Goal: Information Seeking & Learning: Check status

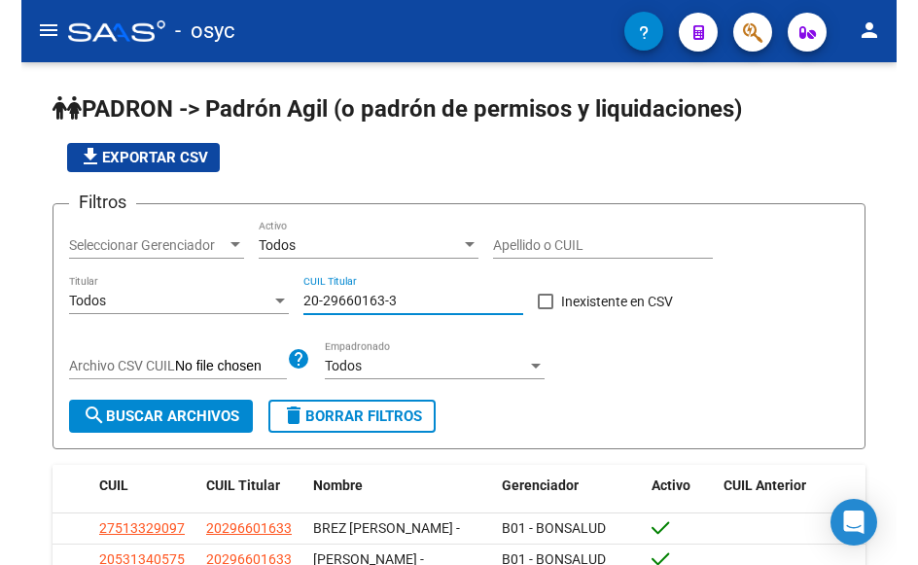
scroll to position [95, 0]
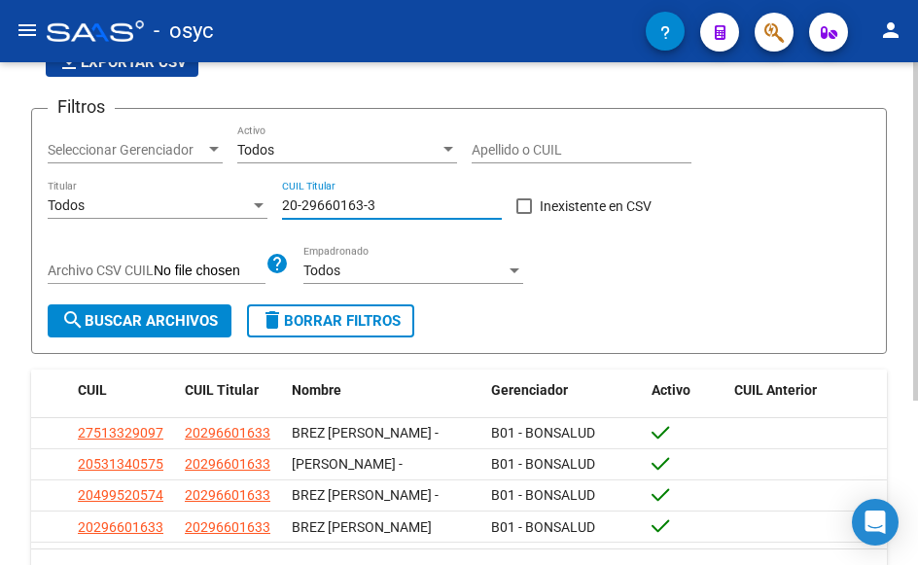
click at [278, 315] on mat-icon "delete" at bounding box center [272, 319] width 23 height 23
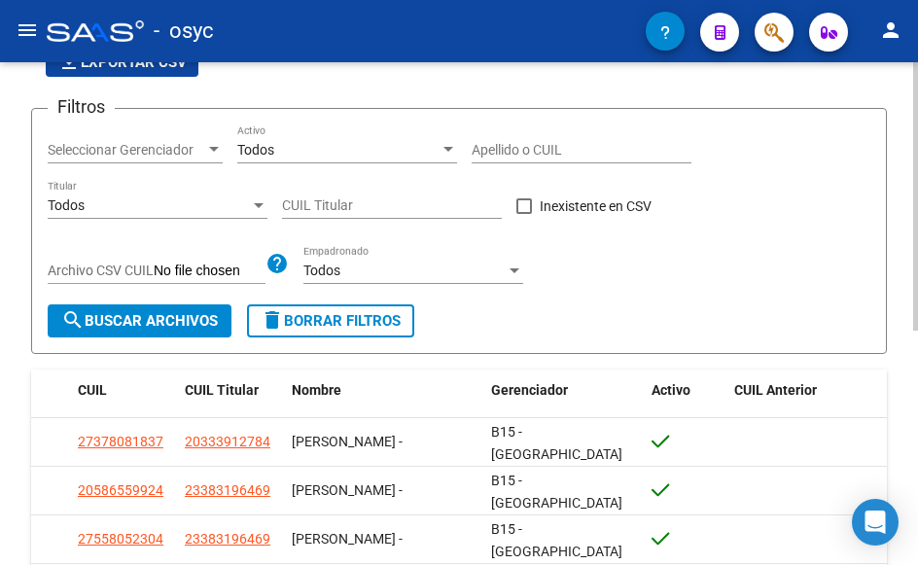
click at [327, 206] on input "CUIL Titular" at bounding box center [392, 205] width 220 height 17
paste input "-32675520"
type input "20-32675520-7"
click at [199, 313] on span "search Buscar Archivos" at bounding box center [139, 320] width 157 height 17
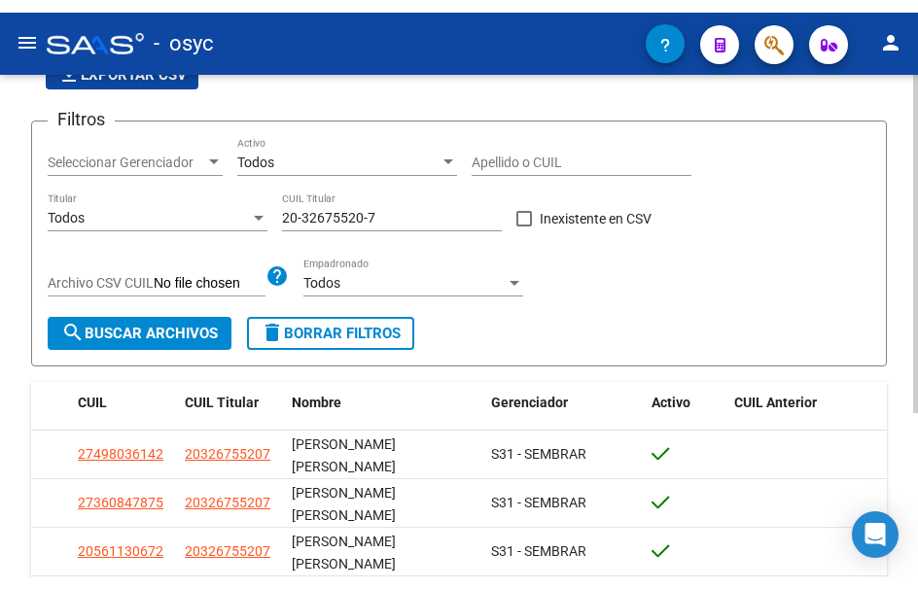
scroll to position [192, 0]
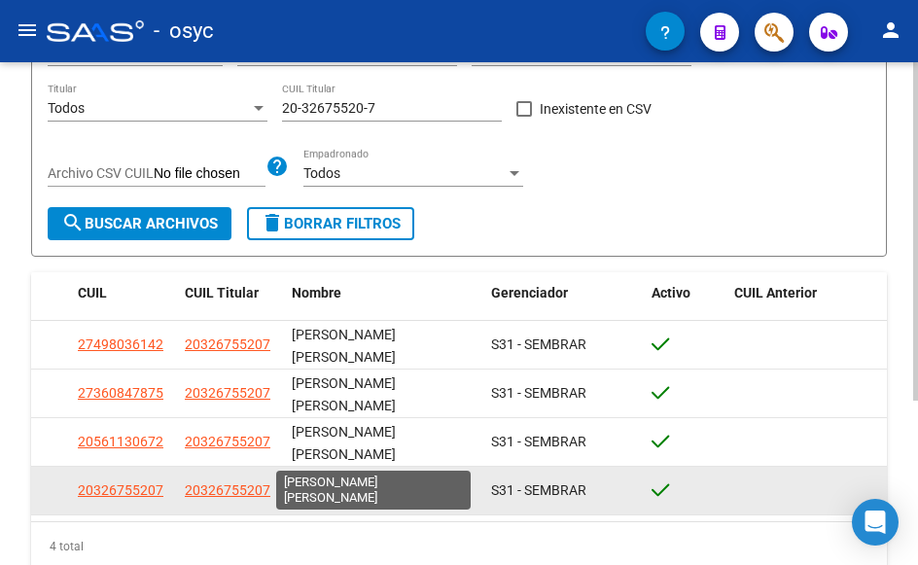
click at [317, 472] on span "[PERSON_NAME] [PERSON_NAME]" at bounding box center [344, 491] width 104 height 38
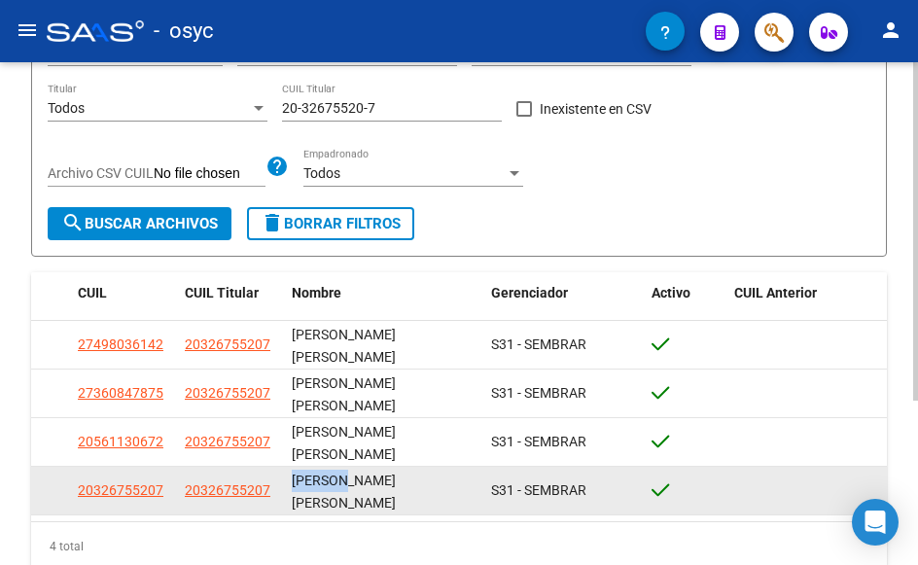
click at [317, 472] on span "[PERSON_NAME] [PERSON_NAME]" at bounding box center [344, 491] width 104 height 38
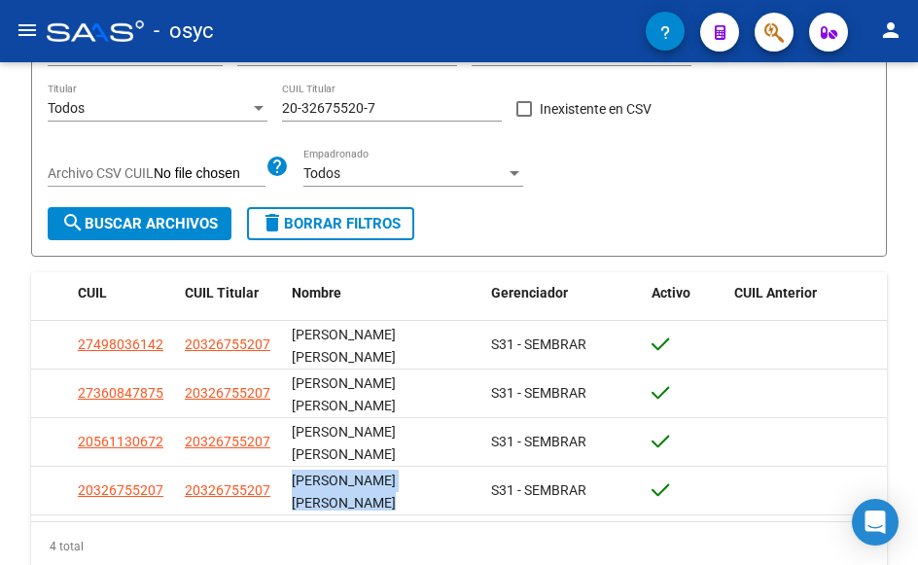
copy span "[PERSON_NAME] [PERSON_NAME]"
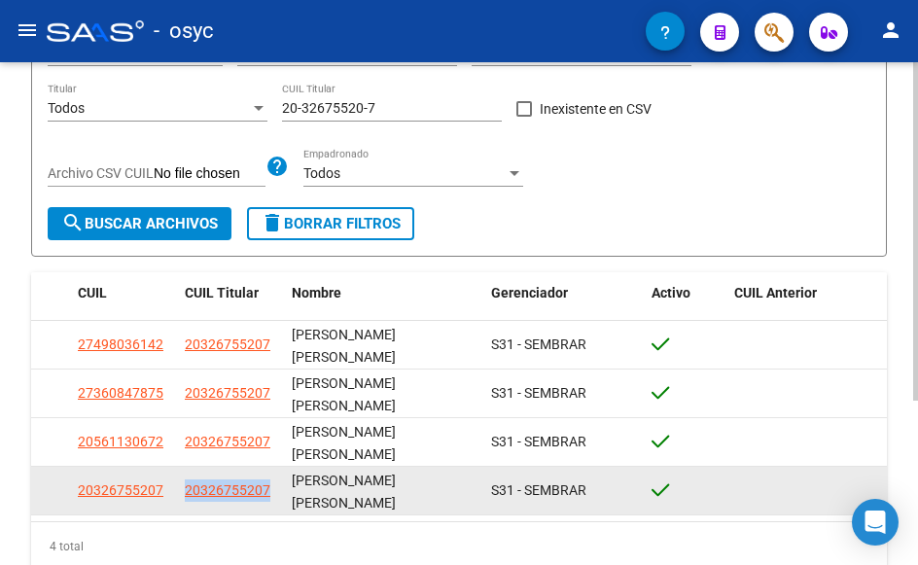
drag, startPoint x: 185, startPoint y: 439, endPoint x: 276, endPoint y: 445, distance: 91.6
click at [276, 467] on datatable-body-cell "20326755207" at bounding box center [230, 491] width 107 height 48
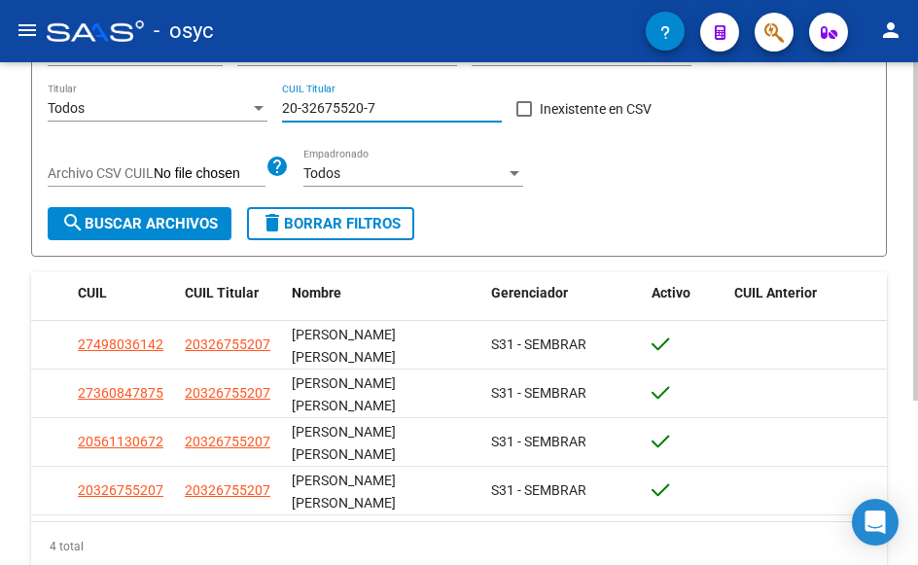
drag, startPoint x: 283, startPoint y: 110, endPoint x: 397, endPoint y: 110, distance: 113.7
click at [397, 110] on input "20-32675520-7" at bounding box center [392, 108] width 220 height 17
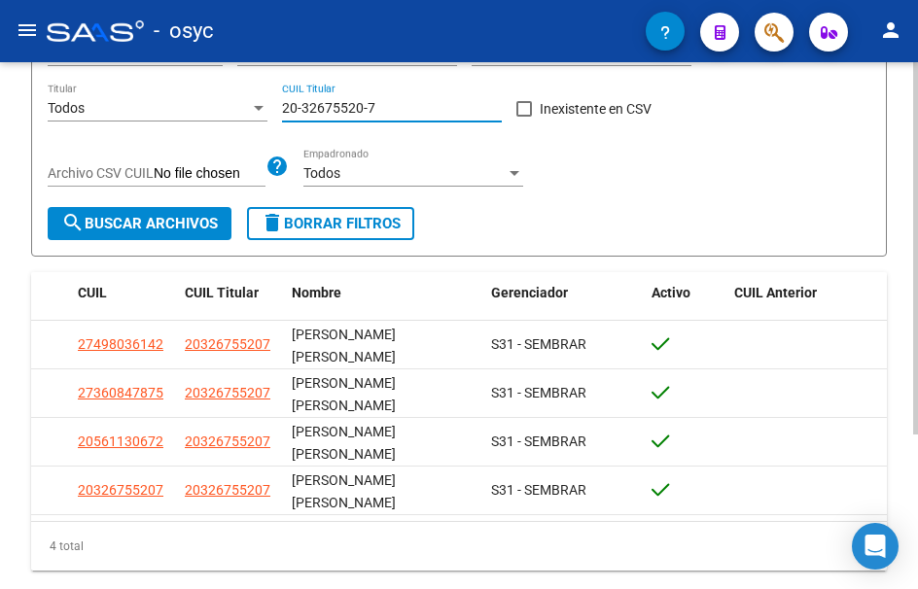
click at [295, 226] on span "delete Borrar Filtros" at bounding box center [331, 223] width 140 height 17
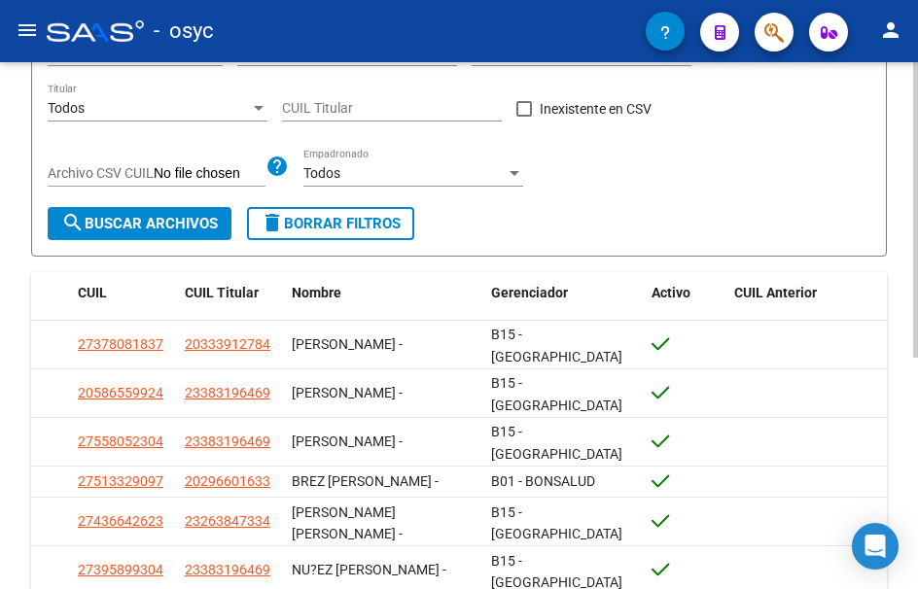
click at [161, 108] on div "Todos" at bounding box center [149, 108] width 202 height 17
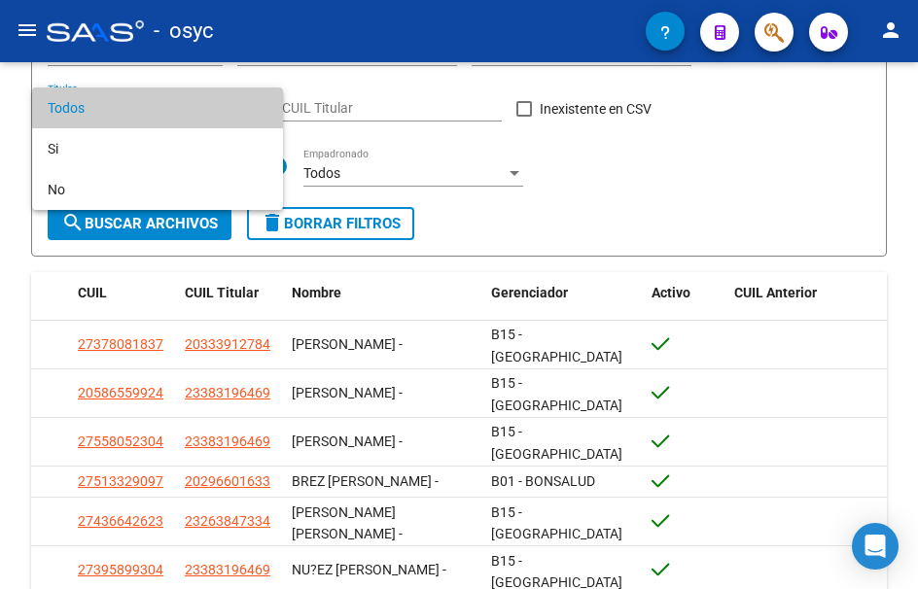
click at [320, 101] on div at bounding box center [459, 294] width 918 height 589
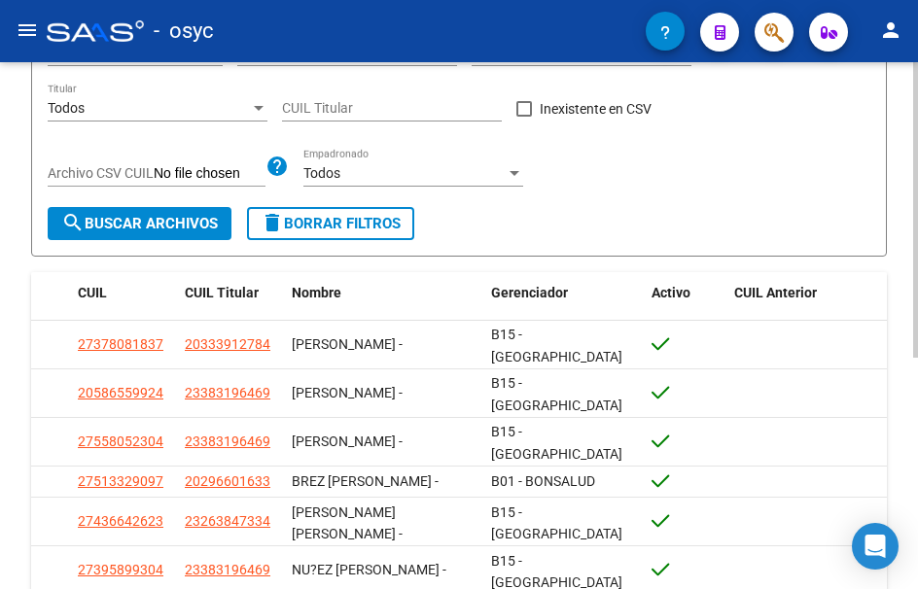
click at [321, 103] on input "CUIL Titular" at bounding box center [392, 108] width 220 height 17
paste input "27-43472600-5"
type input "27-43472600-5"
click at [160, 221] on span "search Buscar Archivos" at bounding box center [139, 223] width 157 height 17
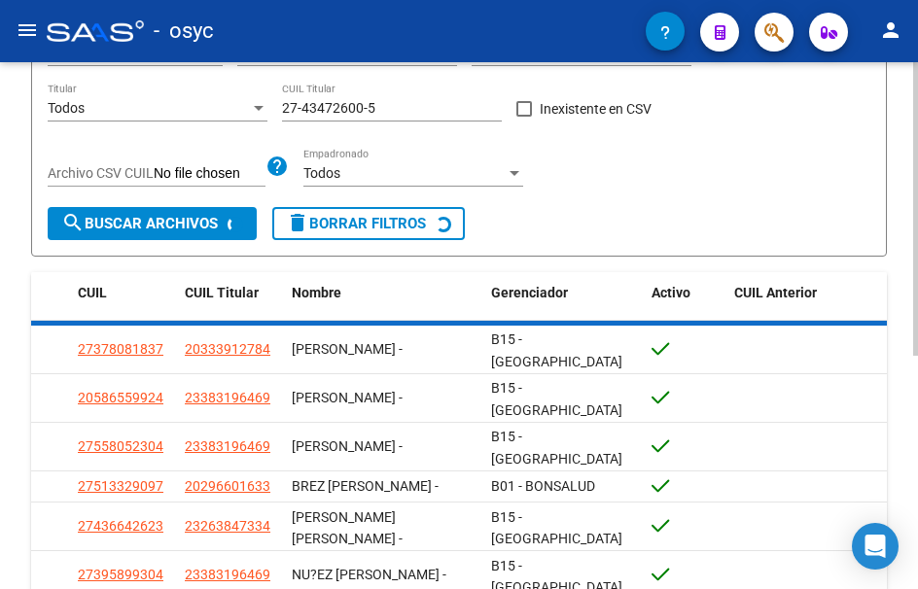
scroll to position [107, 0]
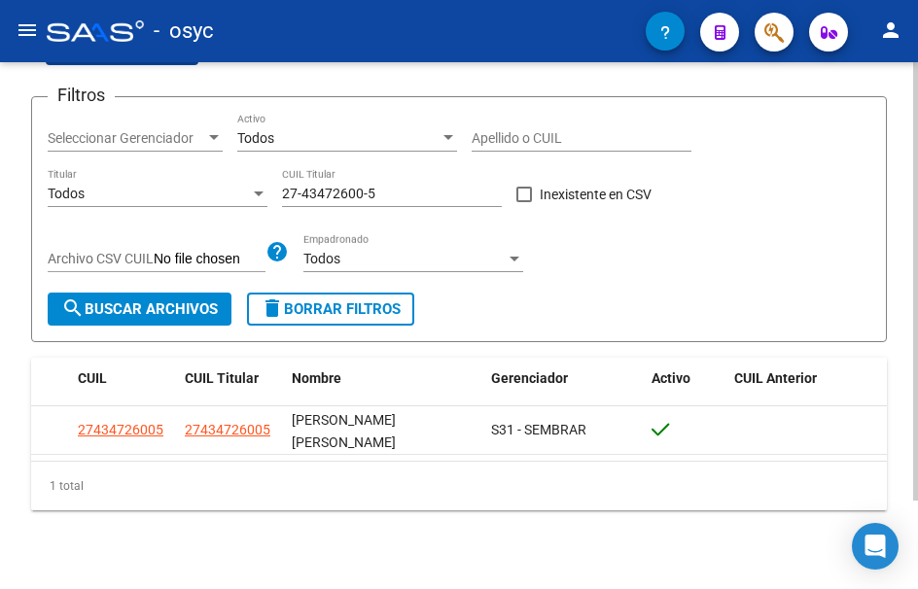
click at [349, 314] on span "delete Borrar Filtros" at bounding box center [331, 308] width 140 height 17
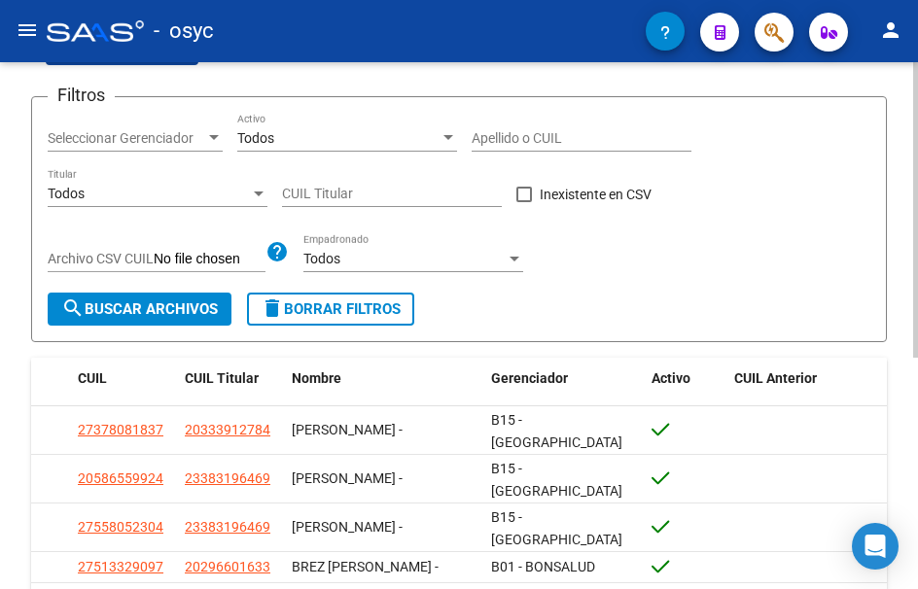
click at [315, 189] on input "CUIL Titular" at bounding box center [392, 194] width 220 height 17
paste input "27-44093347-0"
type input "27-44093347-0"
click at [175, 297] on button "search Buscar Archivos" at bounding box center [140, 309] width 184 height 33
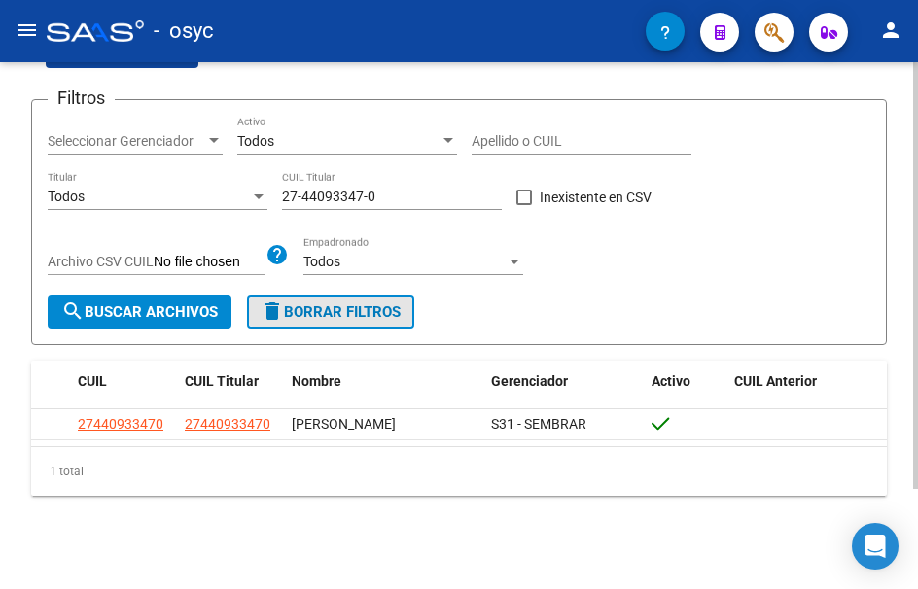
click at [361, 296] on button "delete Borrar Filtros" at bounding box center [330, 312] width 167 height 33
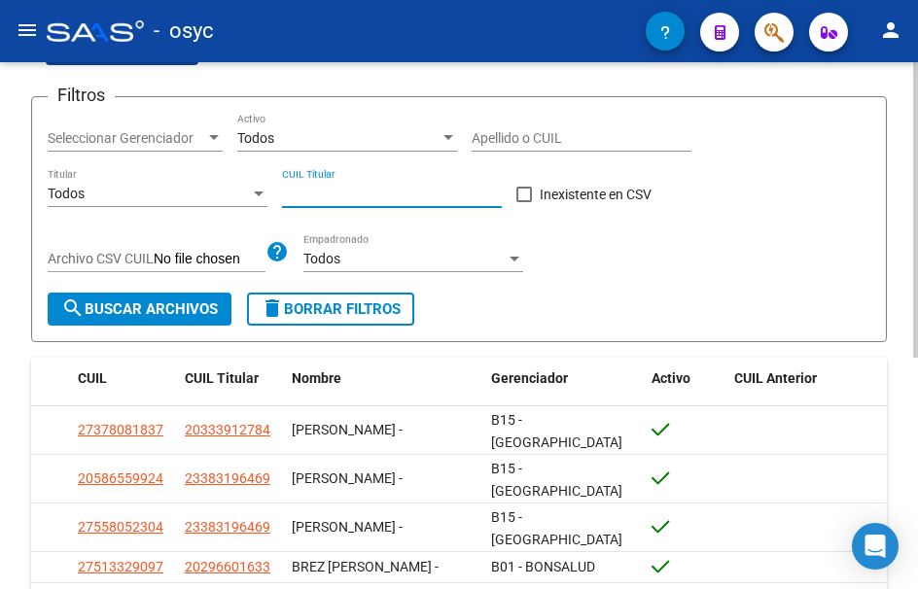
click at [333, 188] on input "CUIL Titular" at bounding box center [392, 194] width 220 height 17
paste input "27-31721127-4"
type input "27-31721127-4"
click at [176, 312] on span "search Buscar Archivos" at bounding box center [139, 308] width 157 height 17
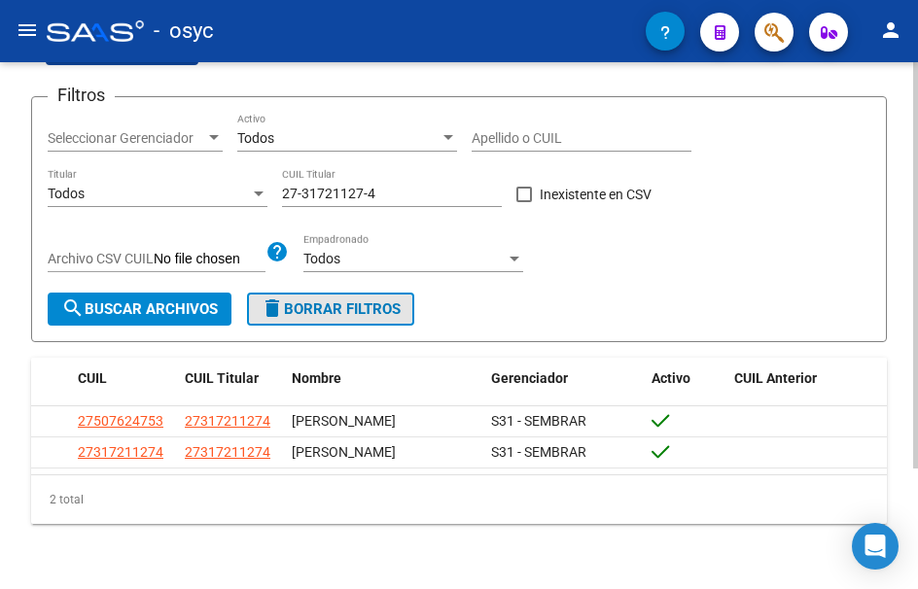
click at [367, 315] on span "delete Borrar Filtros" at bounding box center [331, 308] width 140 height 17
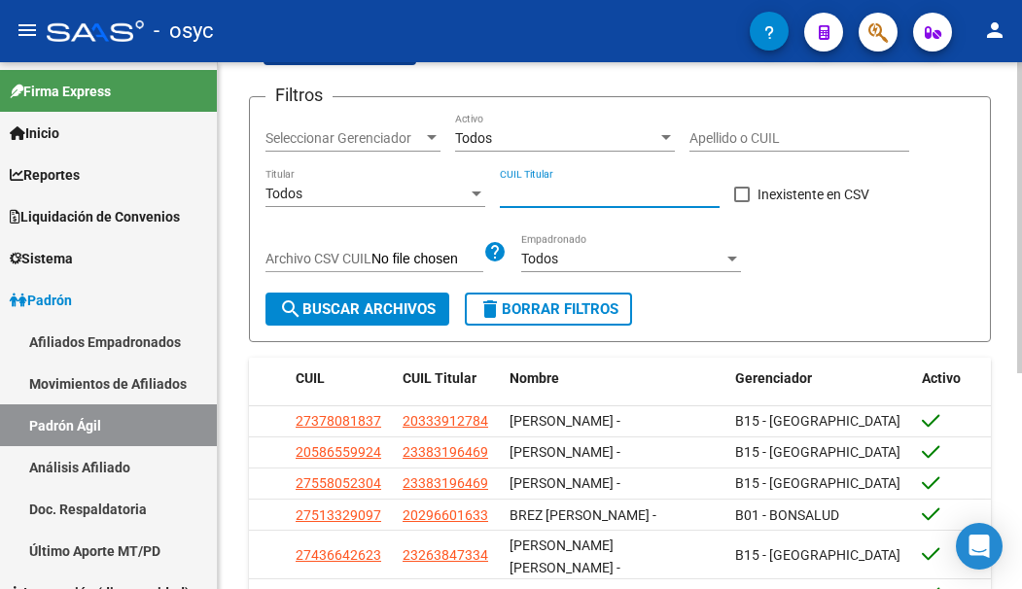
click at [559, 193] on input "CUIL Titular" at bounding box center [610, 194] width 220 height 17
paste input "20-25378080-1"
type input "20-25378080-1"
drag, startPoint x: 405, startPoint y: 301, endPoint x: 522, endPoint y: 273, distance: 120.0
click at [406, 301] on span "search Buscar Archivos" at bounding box center [357, 308] width 157 height 17
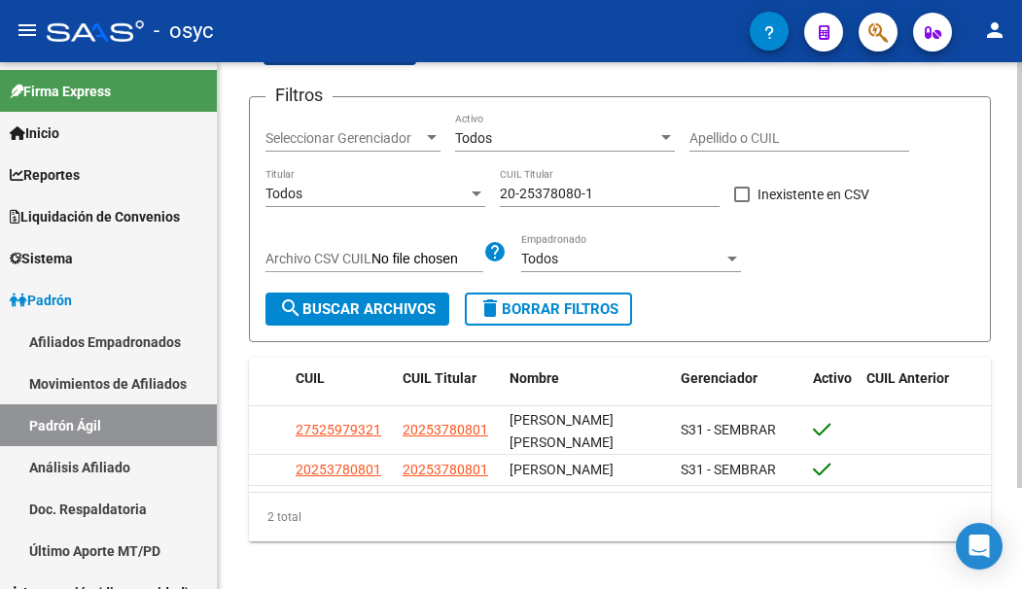
click at [861, 227] on div "Filtros Seleccionar Gerenciador Seleccionar Gerenciador Todos Activo Apellido o…" at bounding box center [619, 203] width 709 height 180
click at [828, 277] on div "Filtros Seleccionar Gerenciador Seleccionar Gerenciador Todos Activo Apellido o…" at bounding box center [619, 203] width 709 height 180
click at [494, 308] on mat-icon "delete" at bounding box center [489, 308] width 23 height 23
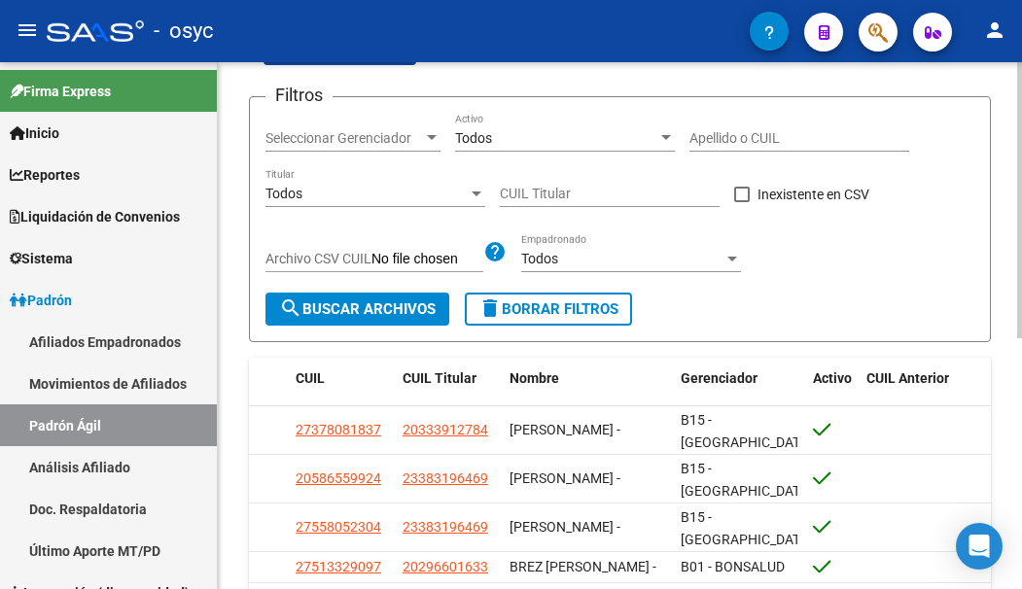
click at [576, 189] on input "CUIL Titular" at bounding box center [610, 194] width 220 height 17
paste input
click at [567, 188] on input "CUIL Titular" at bounding box center [610, 194] width 220 height 17
paste input
paste input "27-30877128-3"
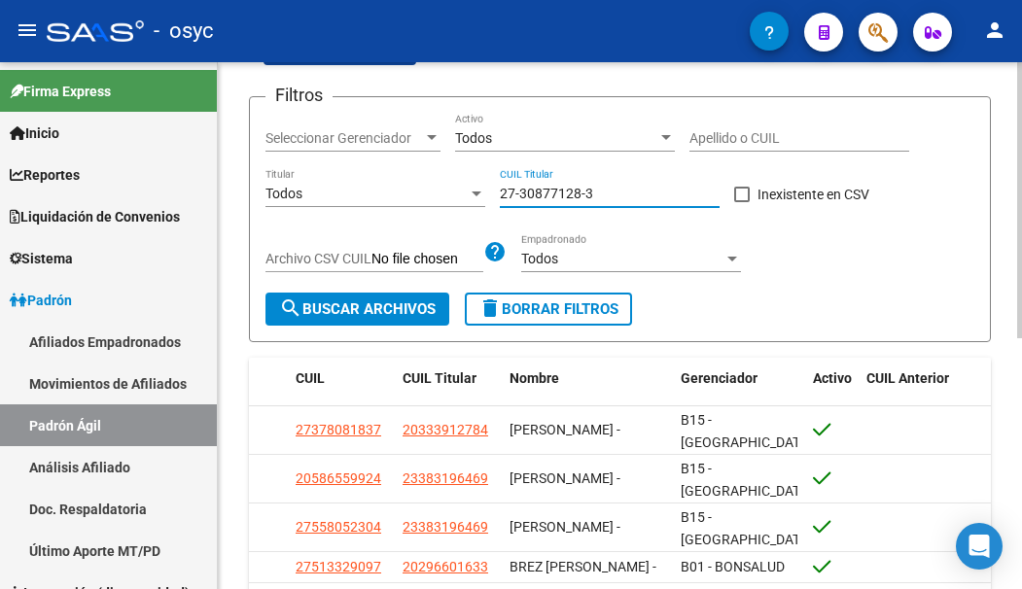
type input "27-30877128-3"
click at [399, 311] on span "search Buscar Archivos" at bounding box center [357, 308] width 157 height 17
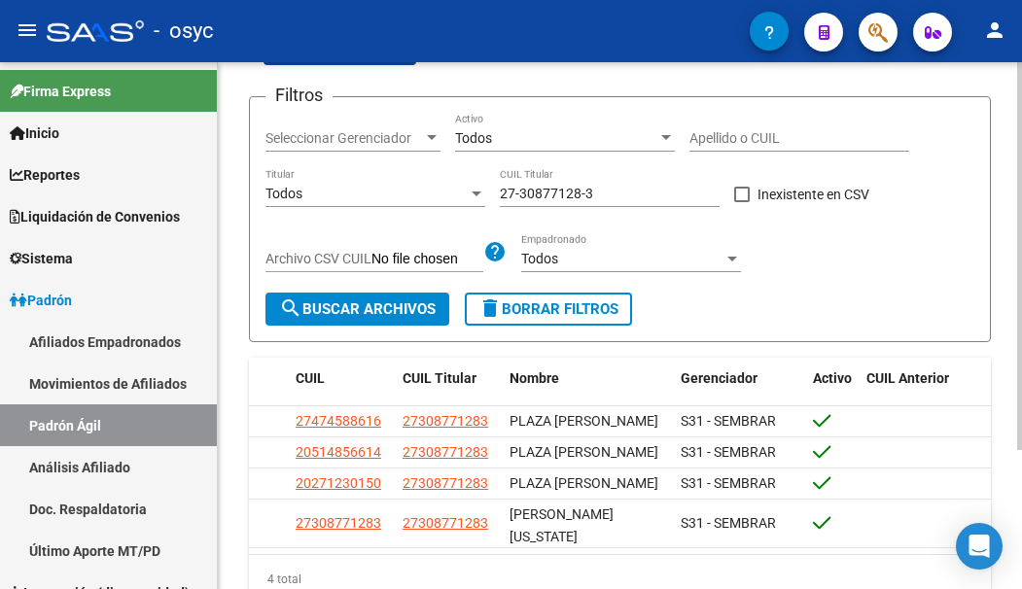
click at [538, 318] on span "delete Borrar Filtros" at bounding box center [548, 308] width 140 height 17
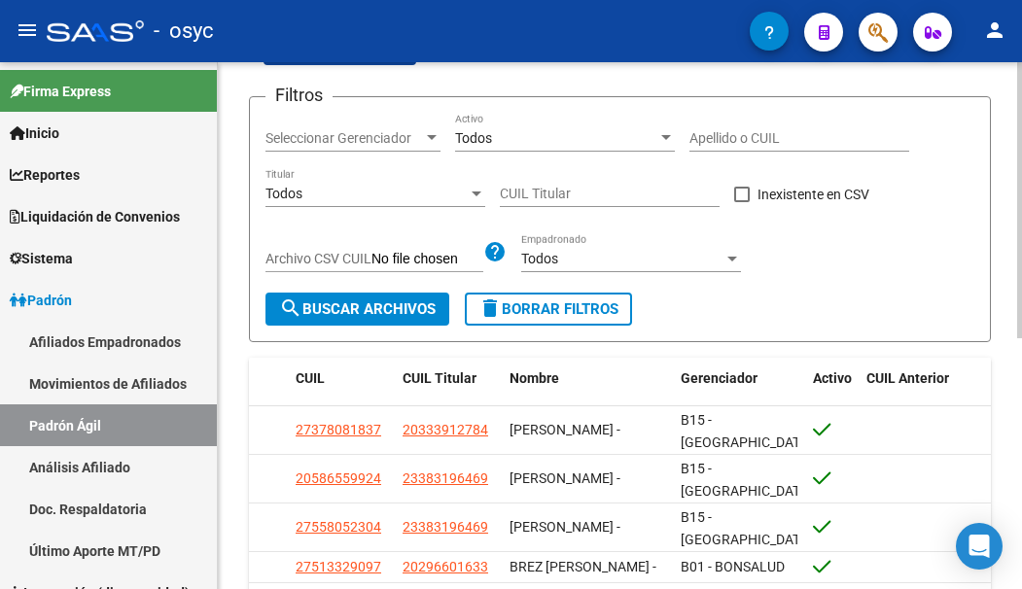
click at [416, 320] on button "search Buscar Archivos" at bounding box center [357, 309] width 184 height 33
click at [560, 183] on div "CUIL Titular" at bounding box center [610, 187] width 220 height 39
paste input "27-30877128-3"
type input "27-30877128-3"
click at [407, 301] on span "search Buscar Archivos" at bounding box center [357, 308] width 157 height 17
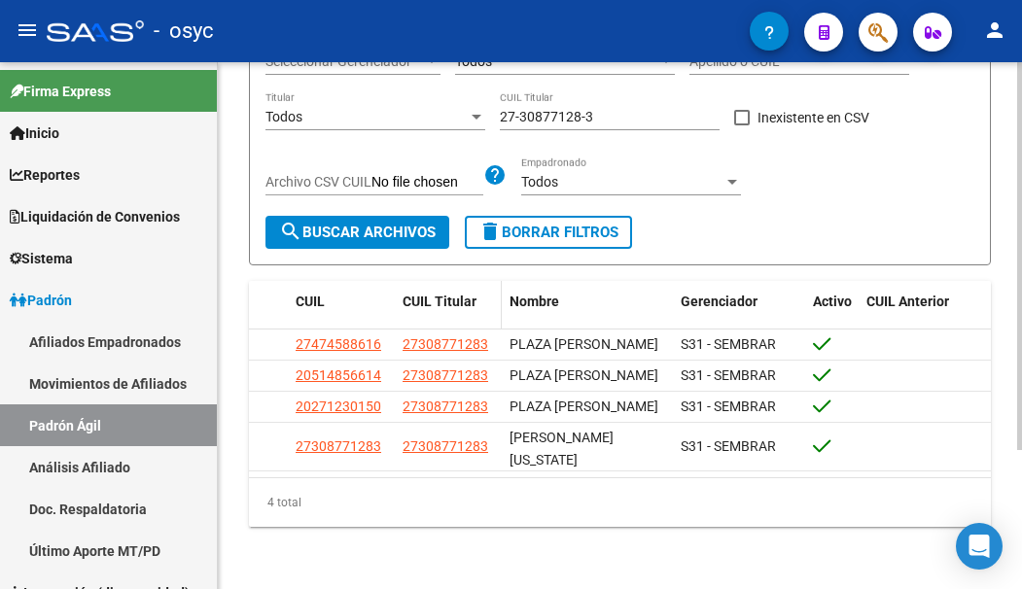
scroll to position [91, 0]
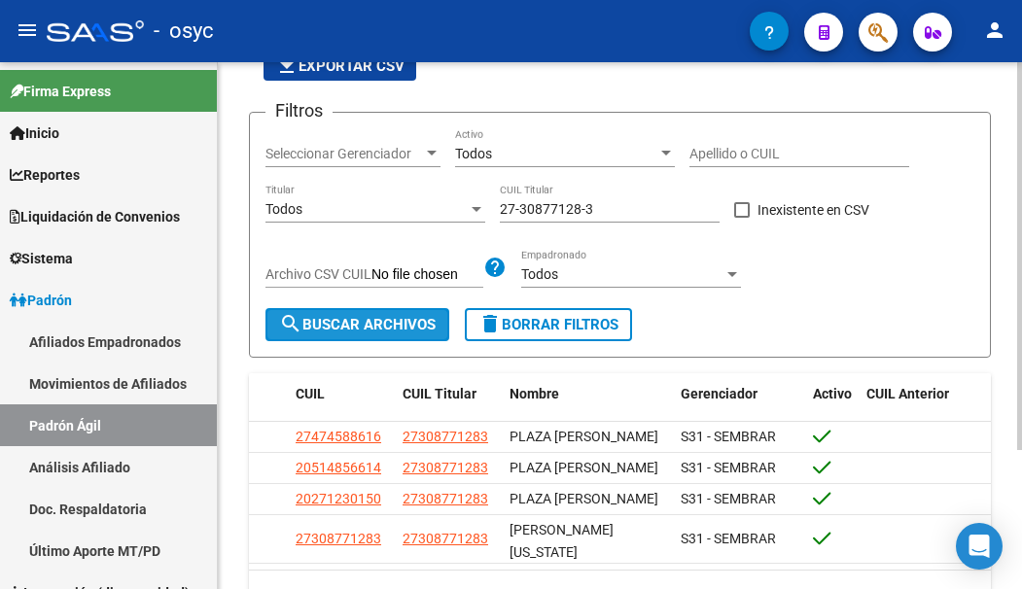
click at [415, 320] on span "search Buscar Archivos" at bounding box center [357, 324] width 157 height 17
click at [519, 314] on button "delete Borrar Filtros" at bounding box center [548, 324] width 167 height 33
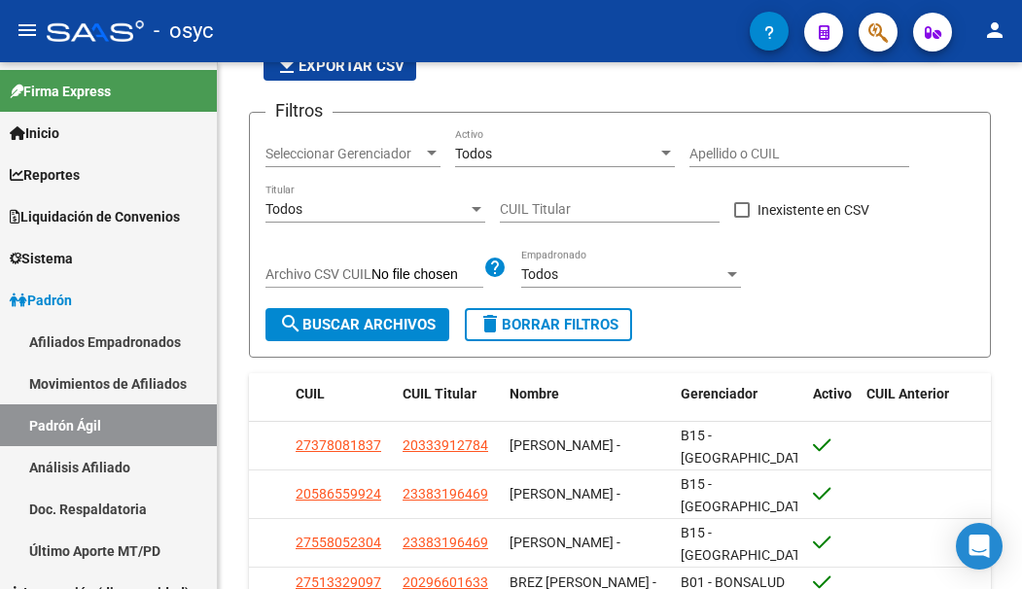
drag, startPoint x: 688, startPoint y: 30, endPoint x: 638, endPoint y: 2, distance: 57.9
click at [680, 27] on div "- osyc" at bounding box center [398, 31] width 703 height 43
